Goal: Find specific page/section: Find specific page/section

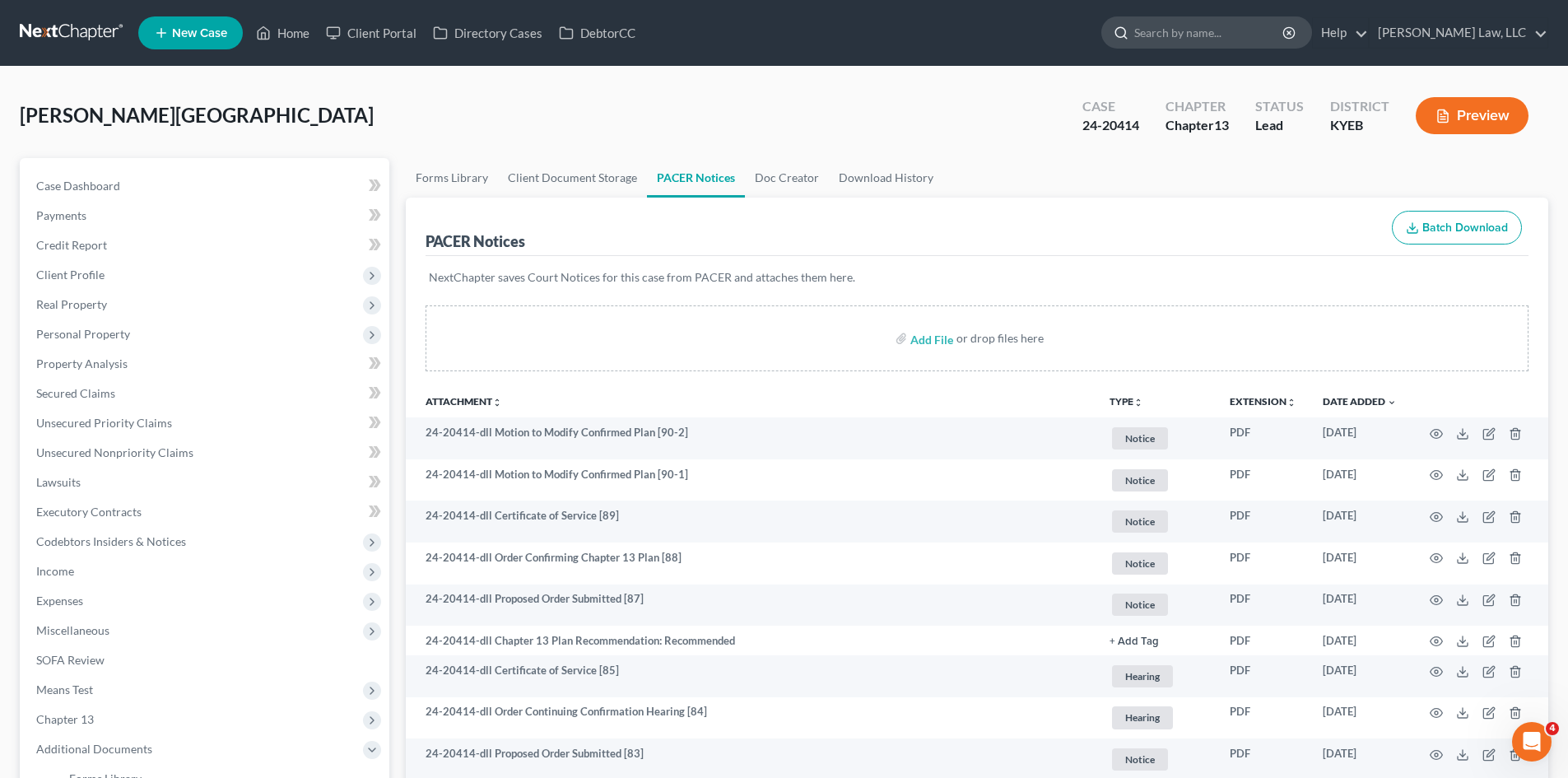
click at [1214, 37] on input "search" at bounding box center [1209, 32] width 151 height 31
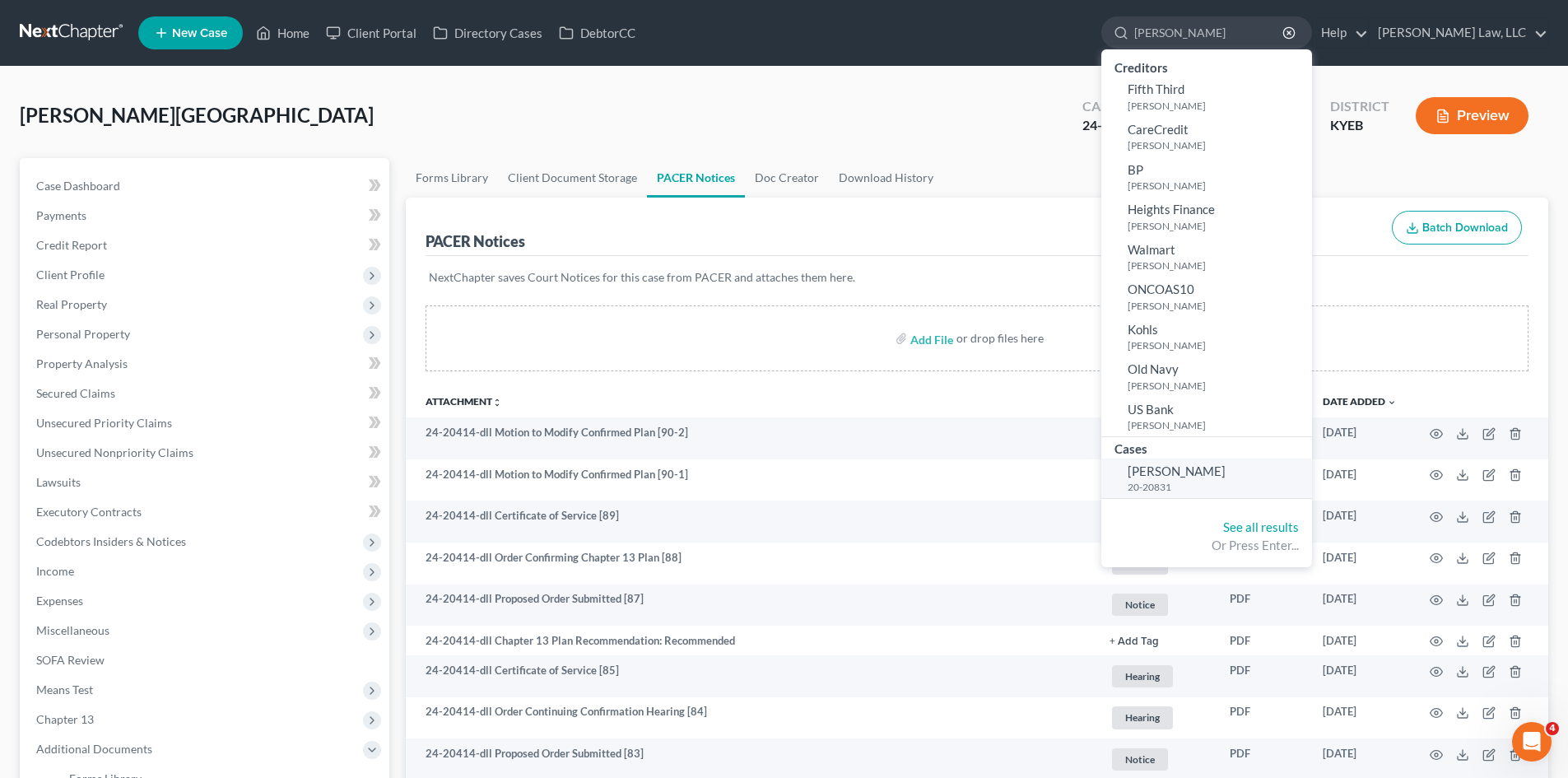
type input "[PERSON_NAME]"
click at [1184, 482] on small "20-20831" at bounding box center [1218, 487] width 181 height 14
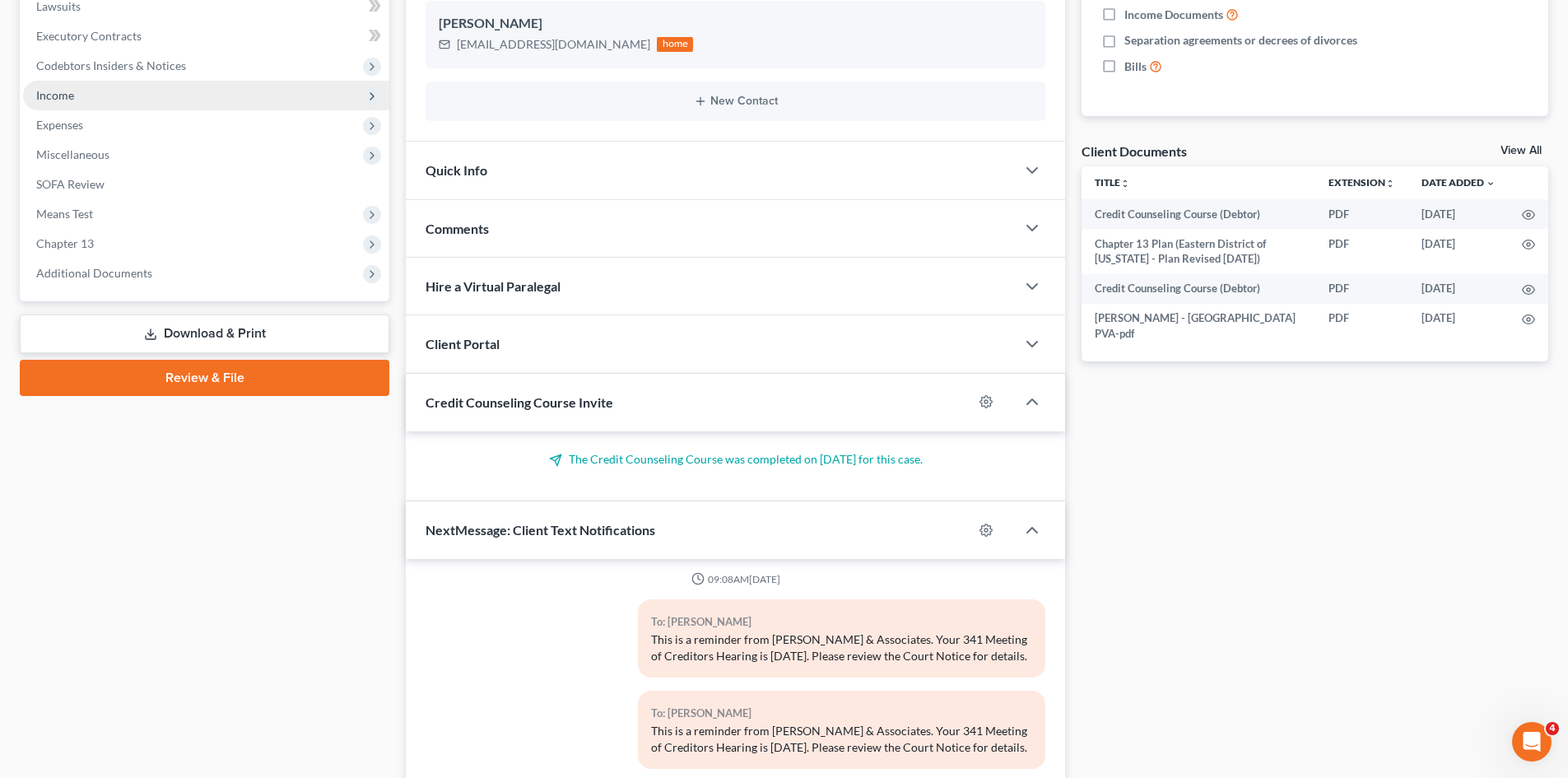
scroll to position [508, 0]
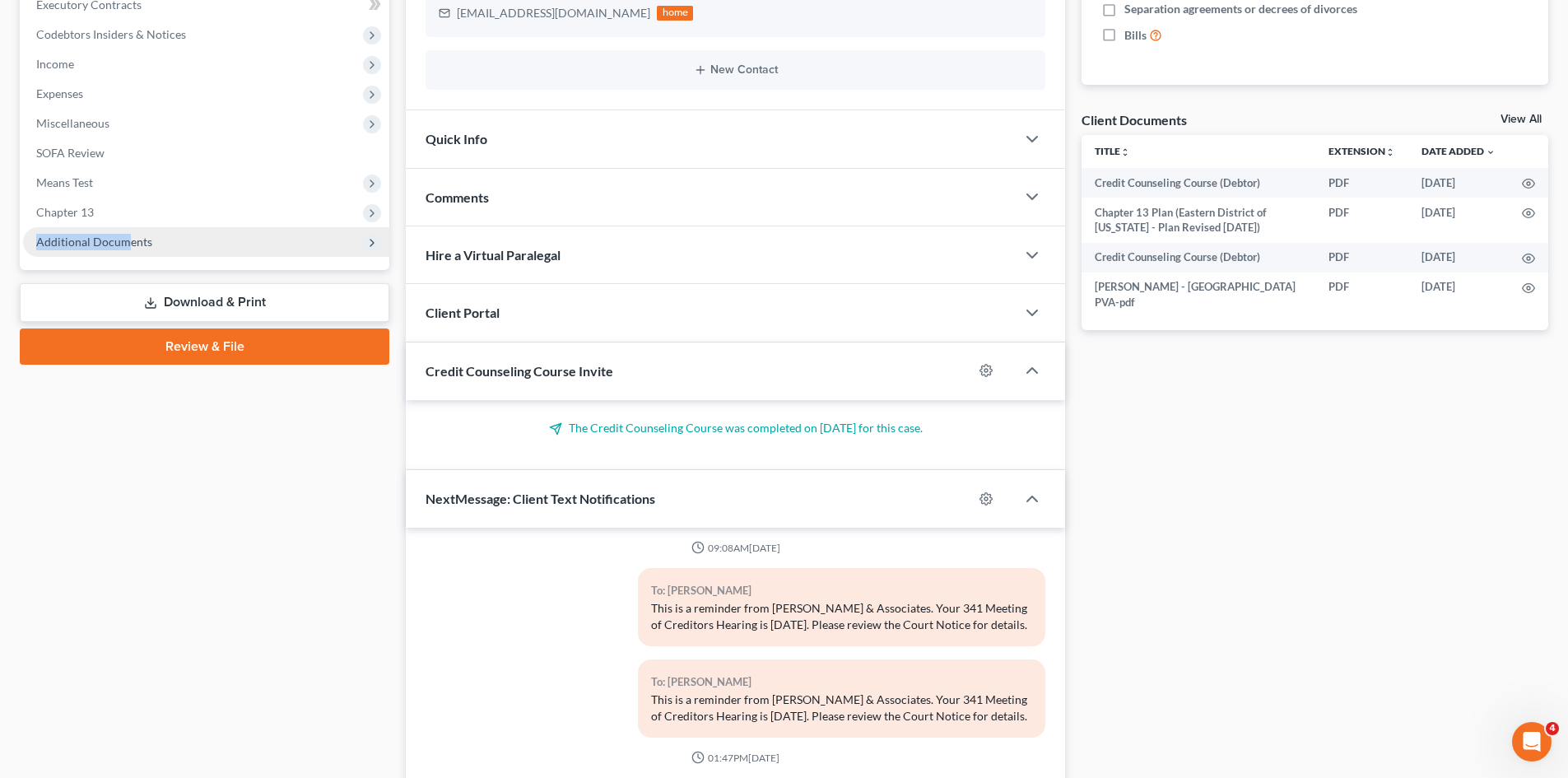
drag, startPoint x: 137, startPoint y: 221, endPoint x: 126, endPoint y: 253, distance: 33.8
click at [126, 253] on span "Additional Documents" at bounding box center [206, 242] width 366 height 30
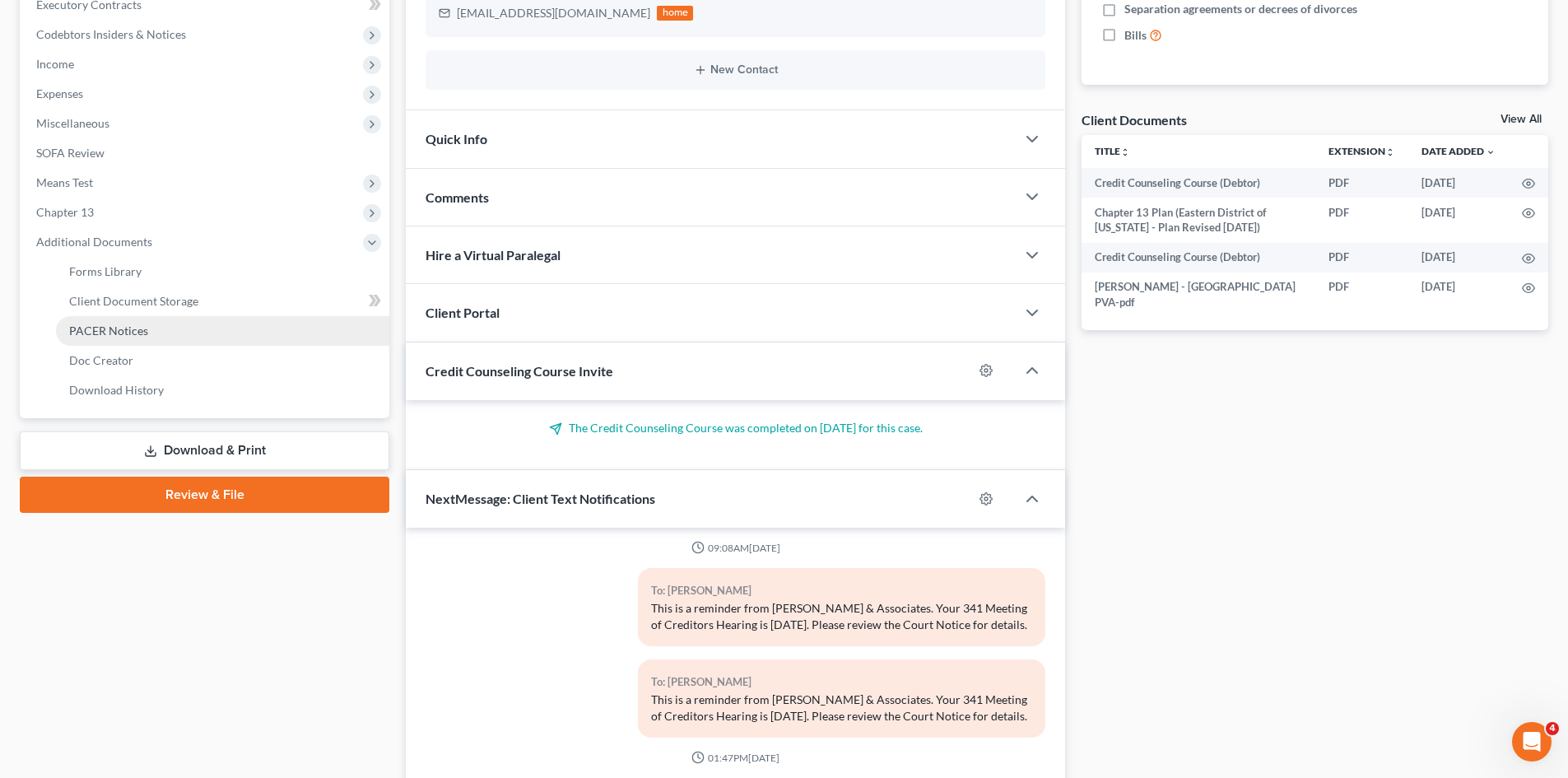
click at [116, 328] on span "PACER Notices" at bounding box center [108, 330] width 79 height 14
